Goal: Navigation & Orientation: Find specific page/section

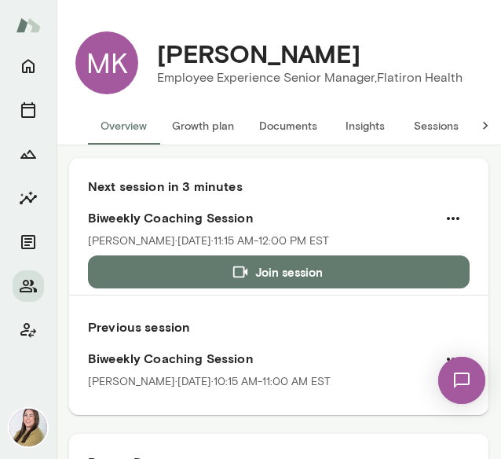
scroll to position [472, 0]
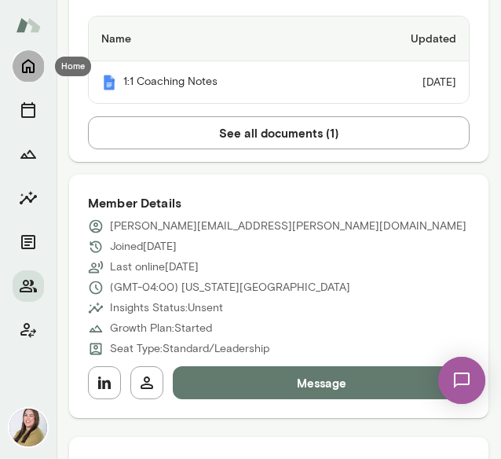
click at [33, 60] on icon "Home" at bounding box center [28, 66] width 19 height 19
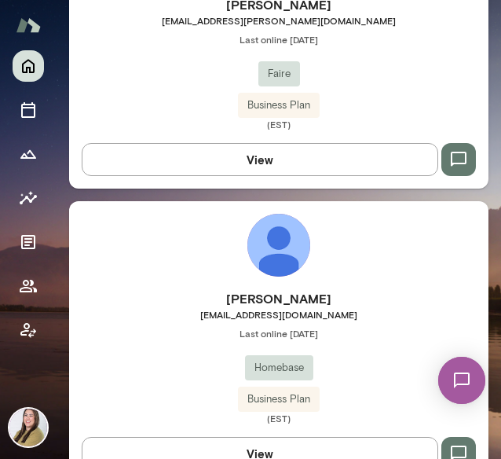
scroll to position [1807, 0]
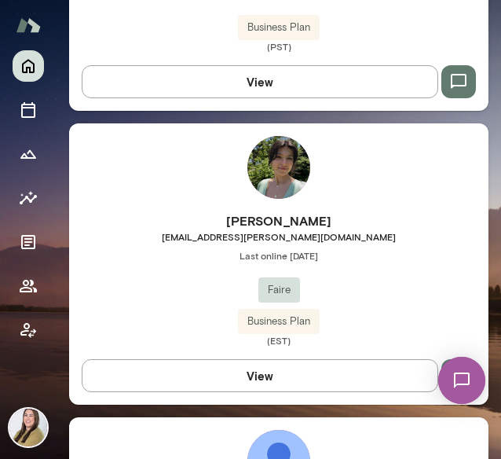
click at [248, 153] on img at bounding box center [279, 167] width 63 height 63
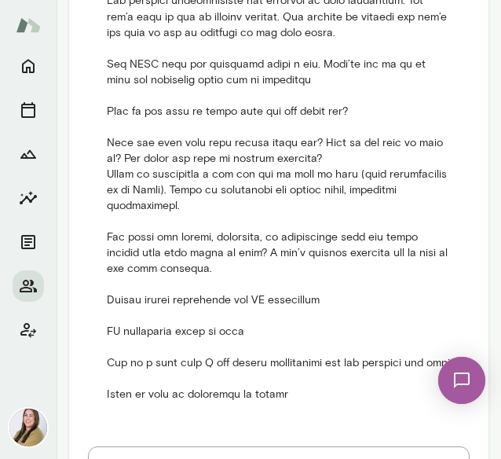
scroll to position [2265, 0]
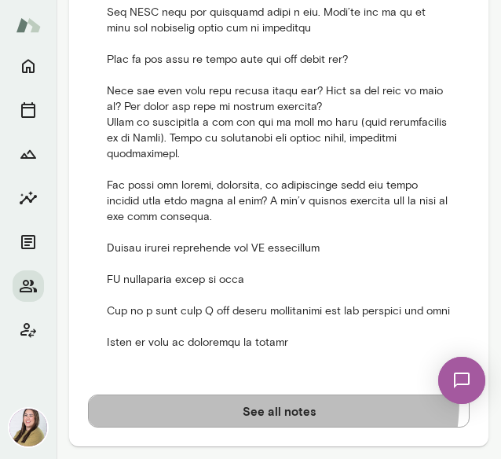
click at [237, 399] on button "See all notes" at bounding box center [279, 411] width 382 height 33
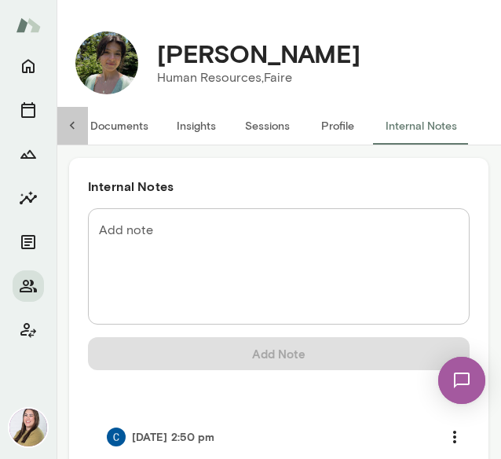
click at [69, 128] on icon at bounding box center [72, 126] width 16 height 16
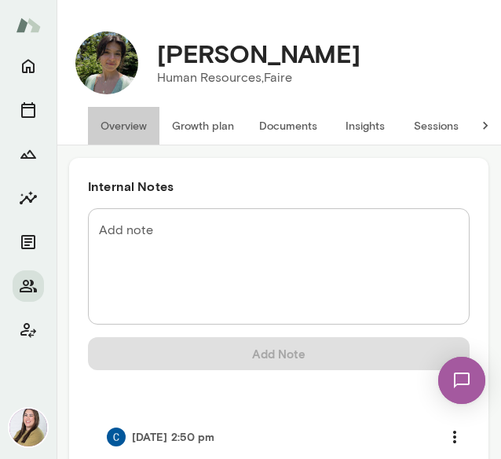
click at [121, 127] on button "Overview" at bounding box center [124, 126] width 72 height 38
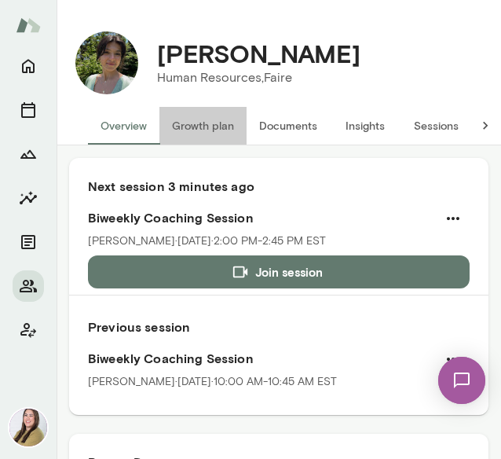
click at [201, 127] on button "Growth plan" at bounding box center [203, 126] width 87 height 38
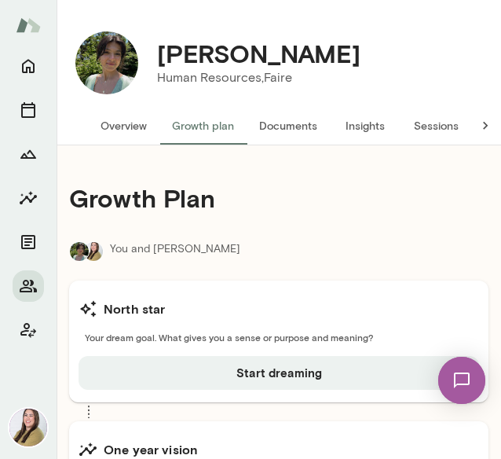
click at [283, 123] on button "Documents" at bounding box center [288, 126] width 83 height 38
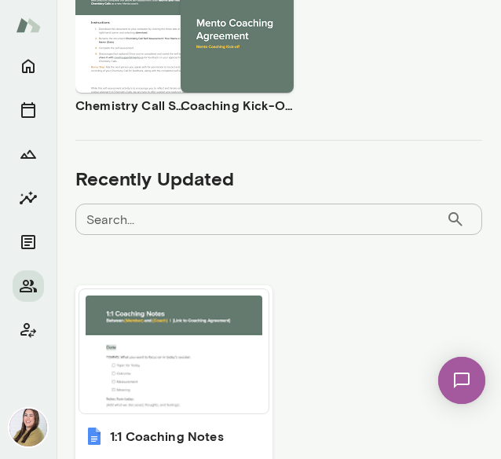
scroll to position [712, 0]
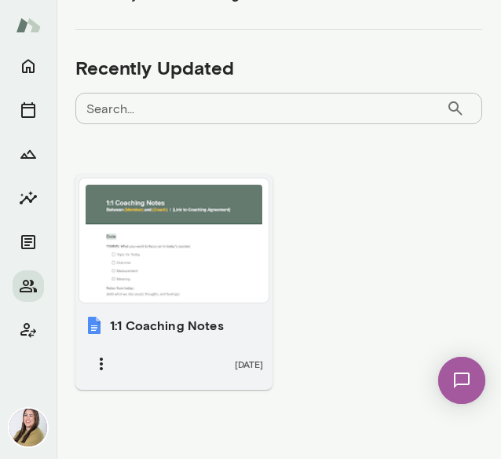
click at [198, 285] on div at bounding box center [174, 241] width 177 height 112
